Goal: Task Accomplishment & Management: Manage account settings

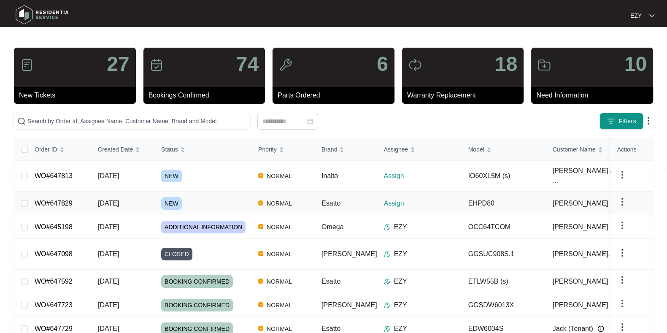
click at [194, 197] on div "NEW" at bounding box center [206, 203] width 90 height 13
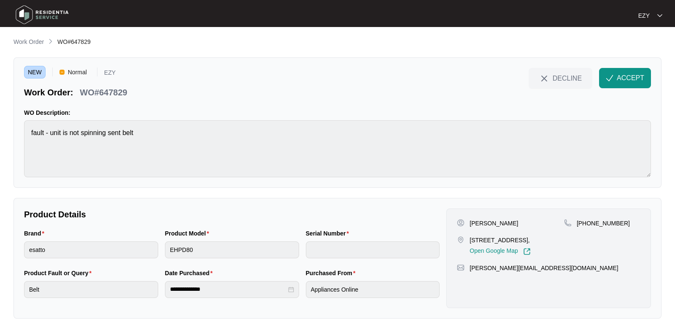
click at [104, 89] on p "WO#647829" at bounding box center [103, 92] width 47 height 12
copy div "WO#647829 DECLINE ACCEPT"
click at [477, 216] on div "[PERSON_NAME] [STREET_ADDRESS], Open Google Map [PHONE_NUMBER] [PERSON_NAME][EM…" at bounding box center [548, 258] width 205 height 100
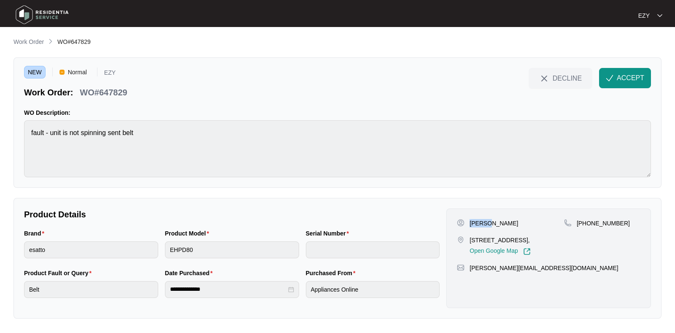
click at [477, 216] on div "[PERSON_NAME] [STREET_ADDRESS], Open Google Map [PHONE_NUMBER] [PERSON_NAME][EM…" at bounding box center [548, 258] width 205 height 100
copy p "[PERSON_NAME]"
click at [503, 242] on p "[STREET_ADDRESS]," at bounding box center [499, 240] width 61 height 8
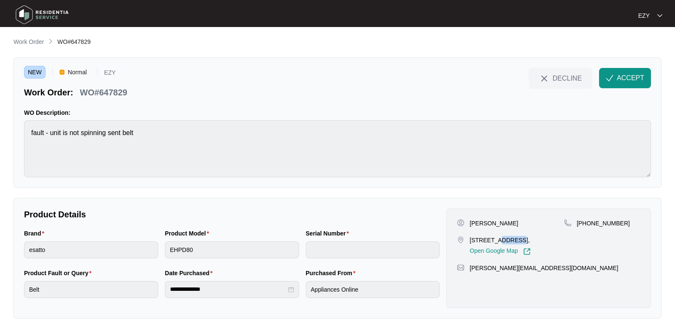
click at [503, 242] on p "[STREET_ADDRESS]," at bounding box center [499, 240] width 61 height 8
copy p "[STREET_ADDRESS],"
drag, startPoint x: 633, startPoint y: 225, endPoint x: 585, endPoint y: 229, distance: 47.8
click at [585, 229] on div "[PHONE_NUMBER]" at bounding box center [602, 237] width 76 height 36
copy p "424792569"
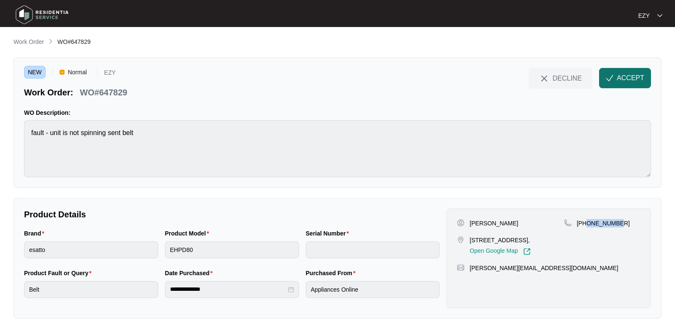
click at [623, 81] on span "ACCEPT" at bounding box center [629, 78] width 27 height 10
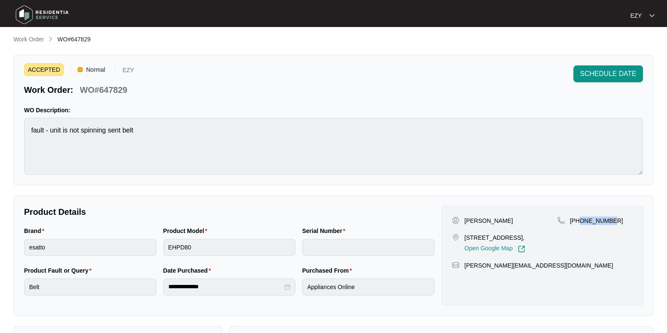
scroll to position [146, 0]
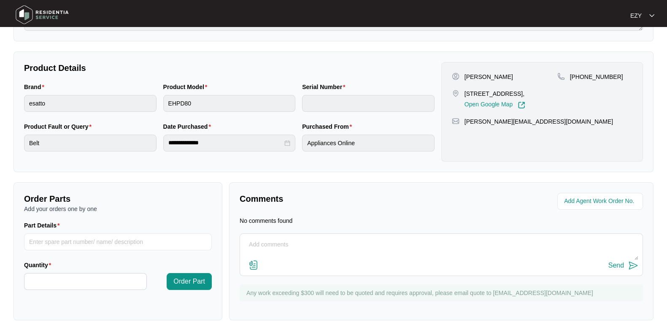
click at [303, 263] on div "Send" at bounding box center [441, 265] width 394 height 11
click at [295, 261] on div "Send" at bounding box center [441, 265] width 394 height 11
click at [285, 246] on textarea at bounding box center [441, 249] width 394 height 22
type textarea "Hi team, when you get the chance could I please have the shipment number of the…"
click at [615, 267] on div "Send" at bounding box center [616, 265] width 16 height 8
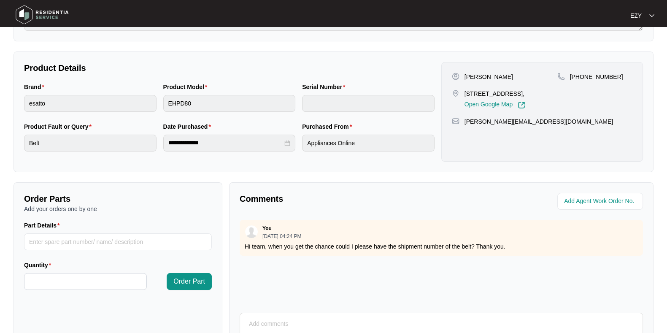
scroll to position [0, 0]
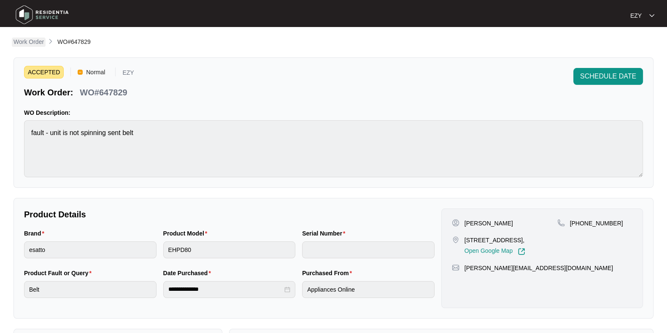
click at [26, 41] on p "Work Order" at bounding box center [28, 42] width 30 height 8
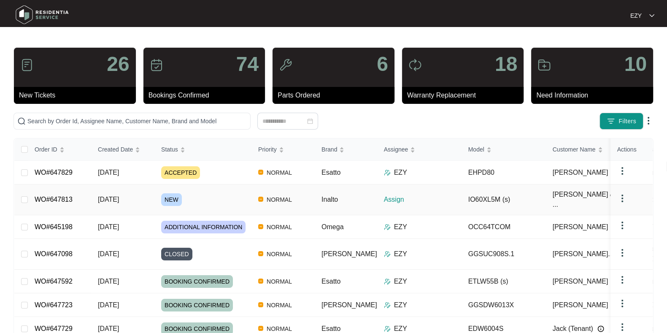
click at [191, 193] on div "NEW" at bounding box center [206, 199] width 90 height 13
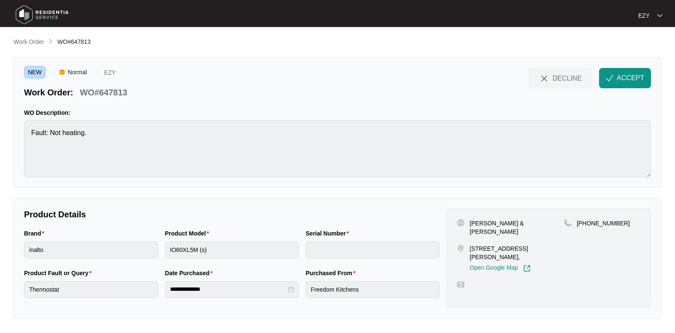
click at [99, 89] on p "WO#647813" at bounding box center [103, 92] width 47 height 12
copy div "WO#647813 DECLINE ACCEPT"
click at [471, 223] on p "[PERSON_NAME] & [PERSON_NAME]" at bounding box center [516, 227] width 94 height 17
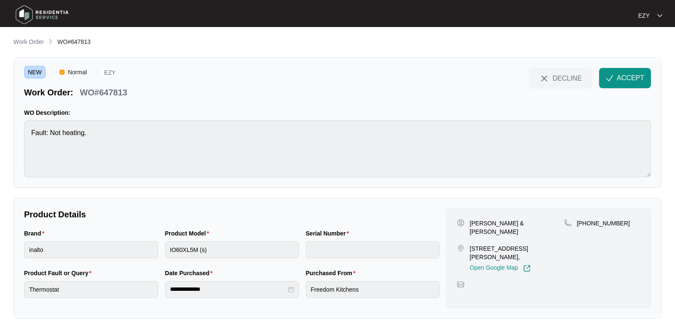
click at [471, 223] on p "[PERSON_NAME] & [PERSON_NAME]" at bounding box center [516, 227] width 94 height 17
copy p "[PERSON_NAME] & [PERSON_NAME]"
click at [513, 244] on p "[STREET_ADDRESS][PERSON_NAME]," at bounding box center [516, 252] width 94 height 17
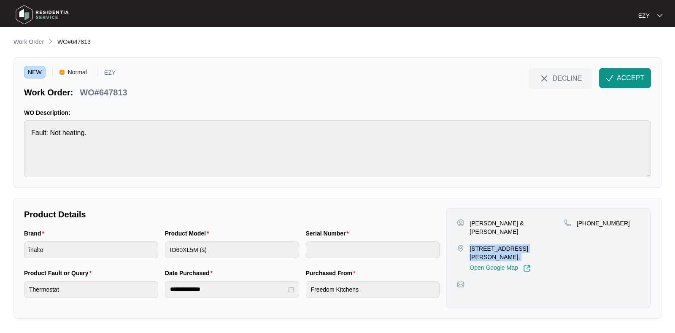
click at [513, 244] on p "[STREET_ADDRESS][PERSON_NAME]," at bounding box center [516, 252] width 94 height 17
copy p "[STREET_ADDRESS][PERSON_NAME],"
drag, startPoint x: 629, startPoint y: 231, endPoint x: 586, endPoint y: 231, distance: 43.0
click at [586, 231] on div "[PHONE_NUMBER]" at bounding box center [602, 245] width 76 height 53
copy p "406636296"
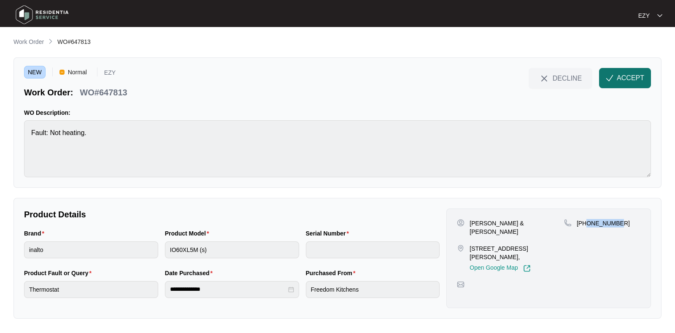
click at [618, 84] on button "ACCEPT" at bounding box center [625, 78] width 52 height 20
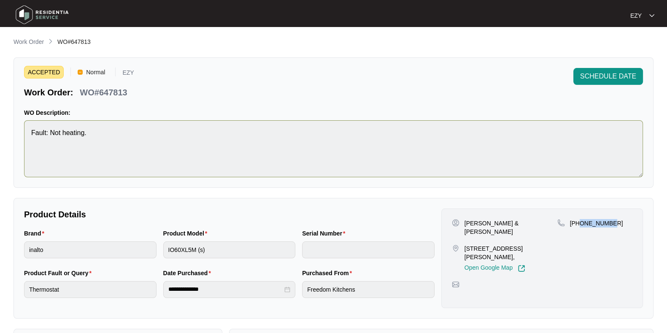
scroll to position [226, 0]
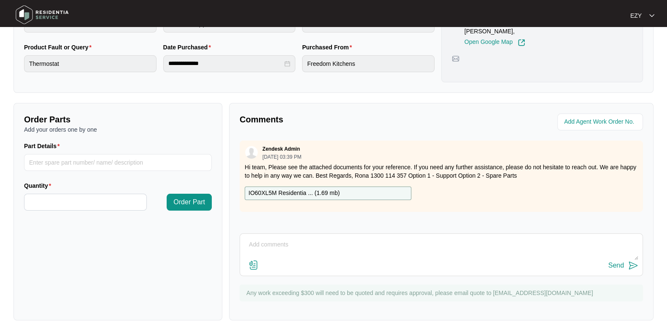
click at [375, 193] on div "IO60XL5M Residentia ... ( 1.69 mb )" at bounding box center [328, 192] width 167 height 13
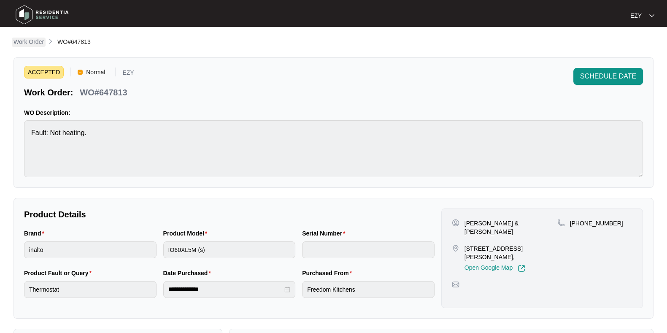
click at [18, 45] on p "Work Order" at bounding box center [28, 42] width 30 height 8
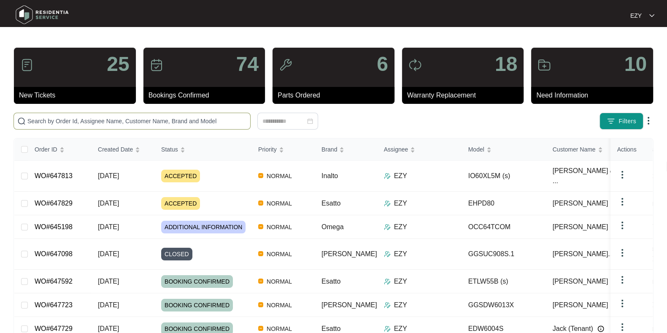
click at [174, 123] on input "text" at bounding box center [136, 120] width 219 height 9
paste input "635009"
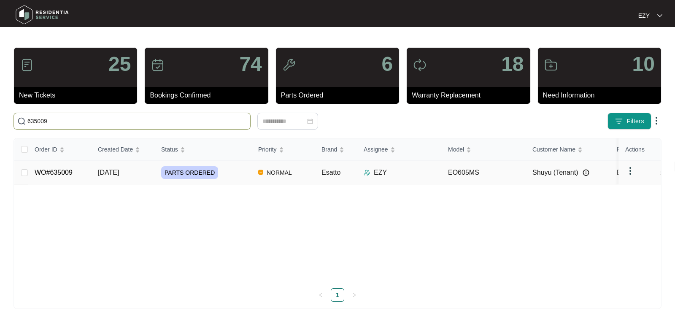
type input "635009"
click at [226, 179] on td "PARTS ORDERED" at bounding box center [202, 173] width 97 height 24
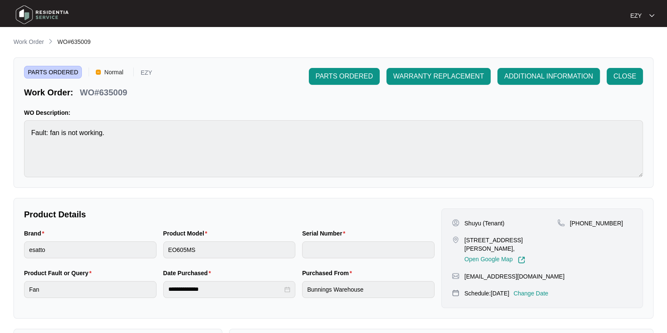
click at [541, 292] on p "Change Date" at bounding box center [530, 293] width 35 height 8
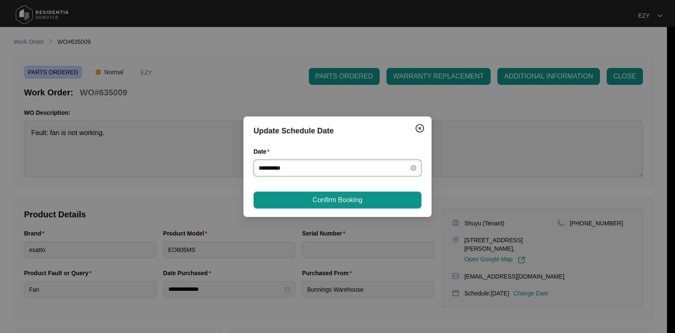
click at [336, 170] on input "**********" at bounding box center [332, 167] width 148 height 9
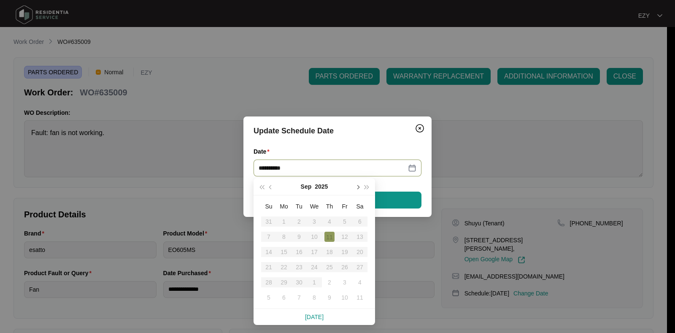
click at [361, 186] on button "button" at bounding box center [357, 186] width 9 height 17
click at [285, 235] on div "6" at bounding box center [284, 236] width 10 height 10
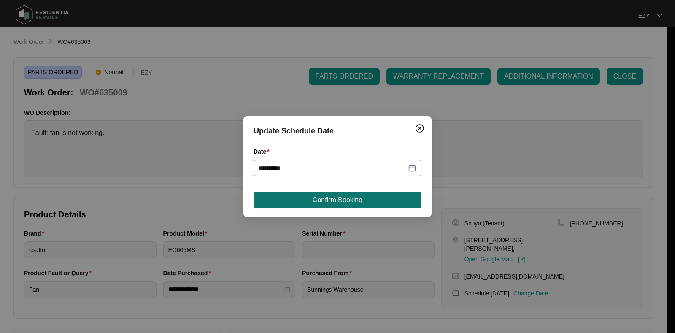
type input "**********"
click at [337, 201] on span "Confirm Booking" at bounding box center [337, 200] width 50 height 10
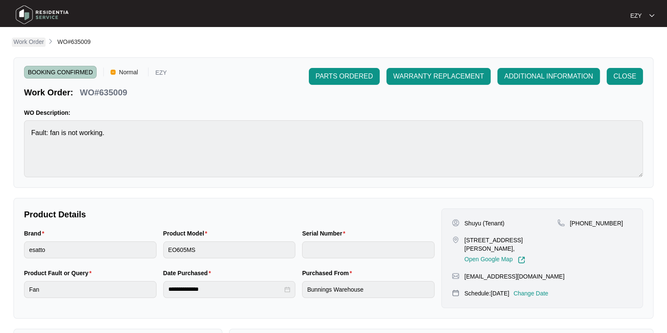
click at [28, 42] on p "Work Order" at bounding box center [28, 42] width 30 height 8
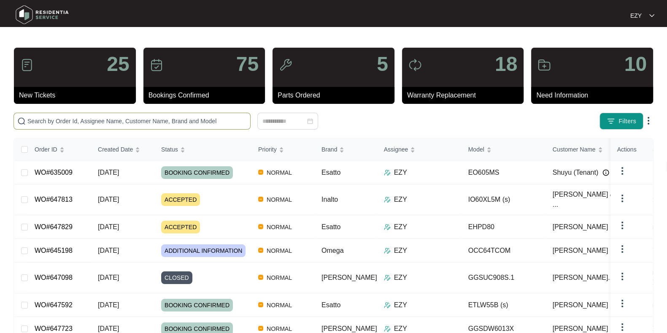
click at [184, 126] on span at bounding box center [131, 121] width 237 height 17
paste input "646644"
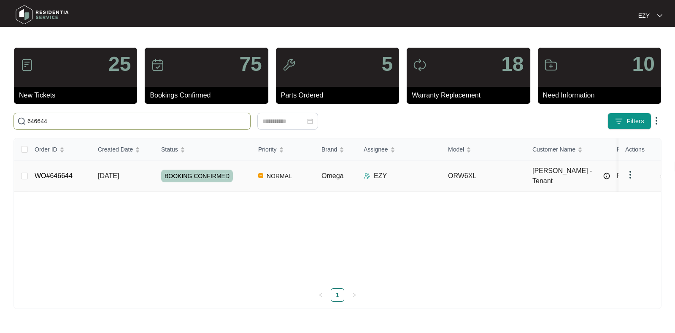
type input "646644"
click at [82, 172] on td "WO#646644" at bounding box center [59, 176] width 63 height 31
